Goal: Navigation & Orientation: Understand site structure

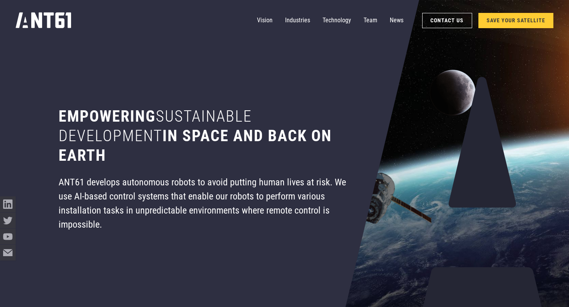
click at [237, 197] on div "ANT61 develops autonomous robots to avoid putting human lives at risk. We use A…" at bounding box center [210, 203] width 303 height 57
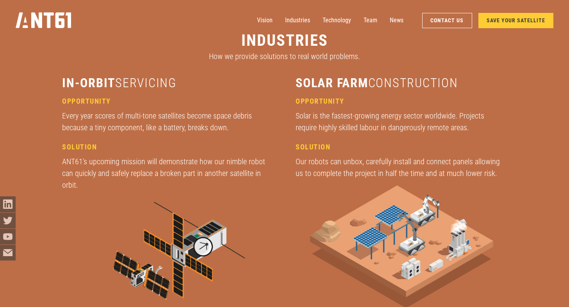
scroll to position [1172, 0]
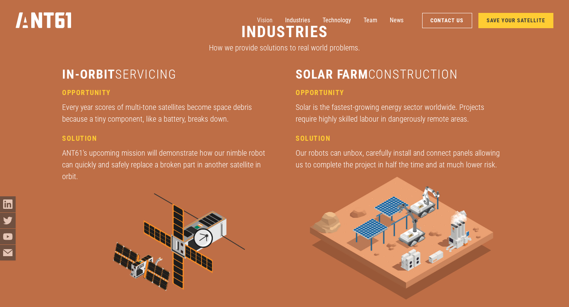
click at [269, 20] on link "Vision" at bounding box center [265, 20] width 16 height 16
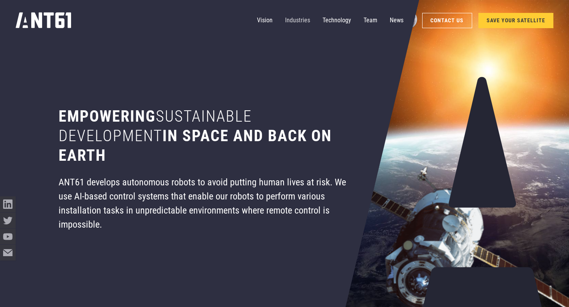
click at [297, 21] on link "Industries" at bounding box center [297, 20] width 25 height 16
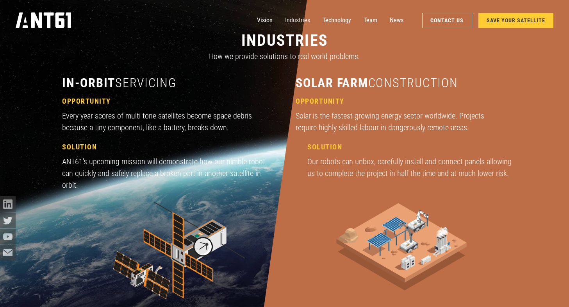
scroll to position [915, 0]
click at [342, 22] on link "Technology" at bounding box center [337, 20] width 29 height 16
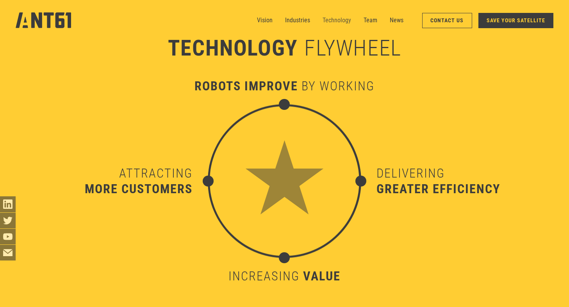
scroll to position [3024, 0]
click at [369, 22] on link "Team" at bounding box center [371, 20] width 14 height 16
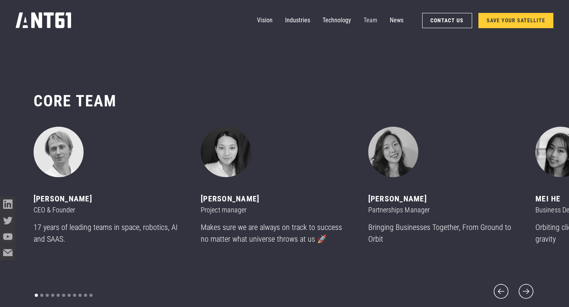
scroll to position [3638, 0]
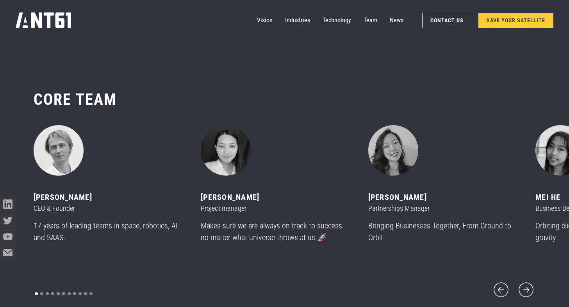
click at [133, 59] on section "CORE team ‍ [PERSON_NAME] CEO & Founder 17 years of leading teams in space, rob…" at bounding box center [284, 194] width 569 height 307
click at [265, 16] on link "Vision" at bounding box center [265, 20] width 16 height 16
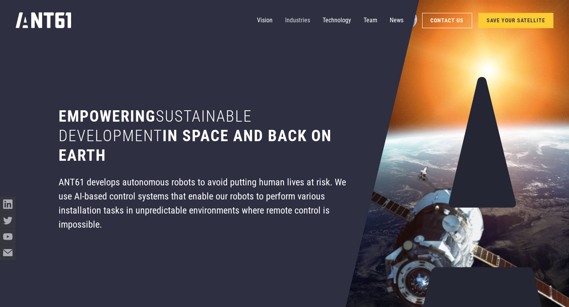
click at [295, 23] on link "Industries" at bounding box center [297, 20] width 25 height 16
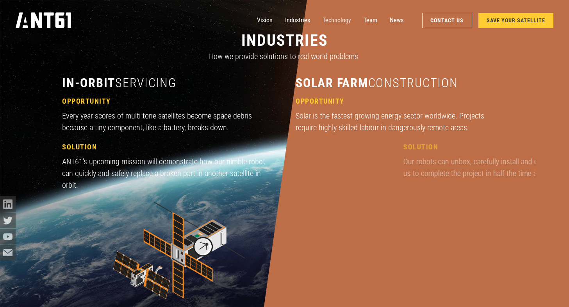
click at [330, 23] on link "Technology" at bounding box center [337, 20] width 29 height 16
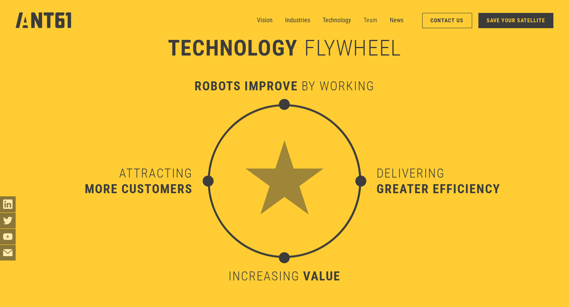
scroll to position [3024, 0]
click at [368, 21] on link "Team" at bounding box center [371, 20] width 14 height 16
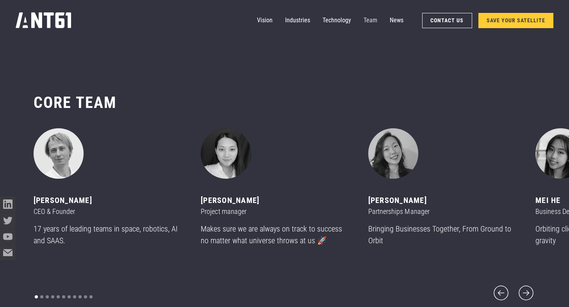
scroll to position [3638, 0]
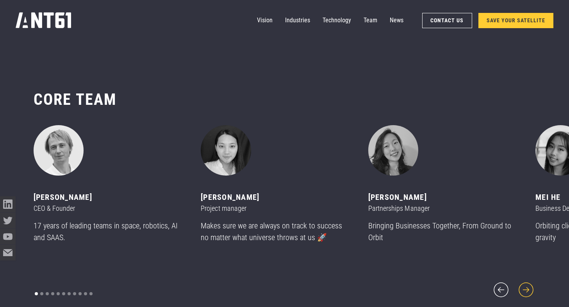
click at [527, 284] on icon "next slide" at bounding box center [526, 289] width 19 height 19
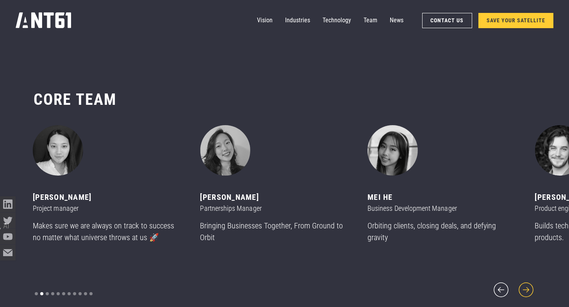
click at [527, 284] on icon "next slide" at bounding box center [526, 289] width 19 height 19
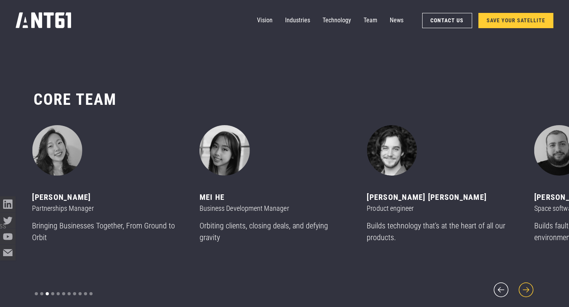
click at [527, 284] on icon "next slide" at bounding box center [526, 289] width 19 height 19
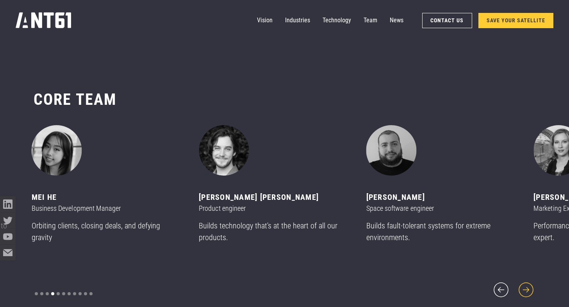
click at [527, 284] on icon "next slide" at bounding box center [526, 289] width 19 height 19
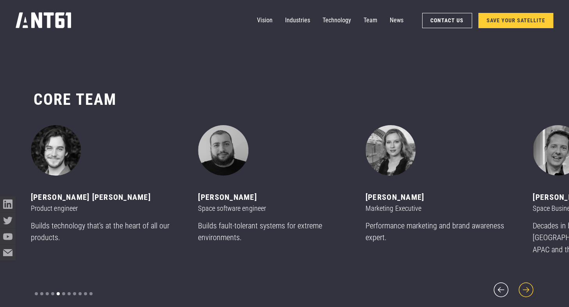
click at [527, 284] on icon "next slide" at bounding box center [526, 289] width 19 height 19
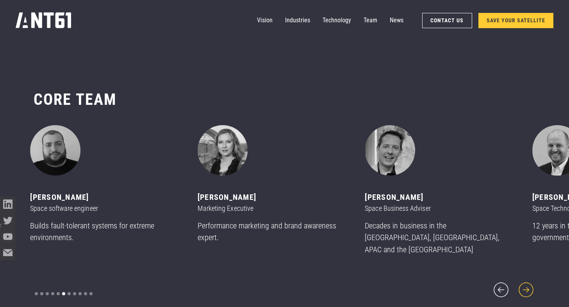
click at [527, 284] on icon "next slide" at bounding box center [526, 289] width 19 height 19
